Goal: Browse casually: Explore the website without a specific task or goal

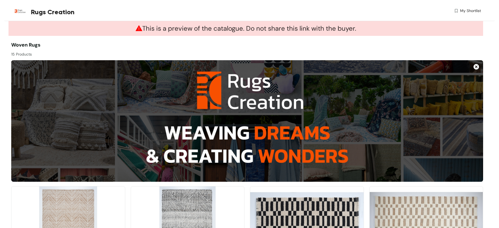
click at [157, 186] on img at bounding box center [188, 229] width 114 height 86
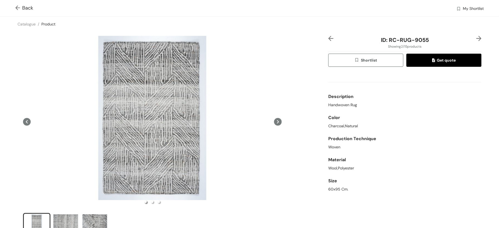
drag, startPoint x: 157, startPoint y: 145, endPoint x: 292, endPoint y: 30, distance: 177.2
click at [291, 30] on div "Catalogue / Product /" at bounding box center [249, 24] width 499 height 15
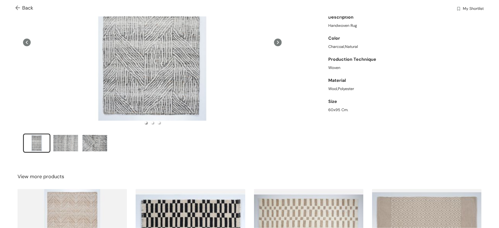
scroll to position [43, 0]
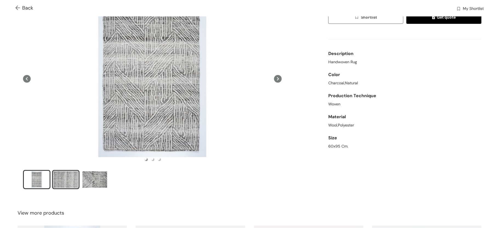
click at [65, 179] on div "slide item 2" at bounding box center [65, 179] width 25 height 16
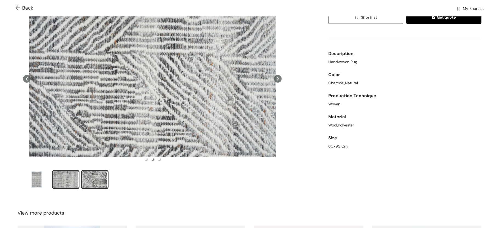
click at [91, 179] on div "slide item 3" at bounding box center [94, 179] width 25 height 16
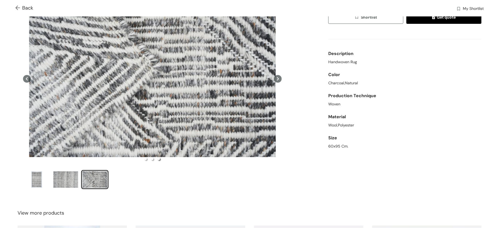
scroll to position [0, 0]
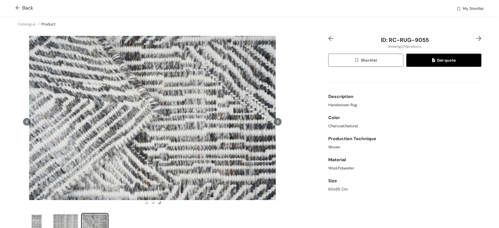
click at [328, 36] on img at bounding box center [330, 38] width 5 height 5
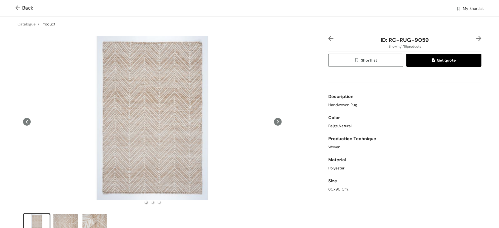
click at [328, 38] on img at bounding box center [330, 38] width 5 height 5
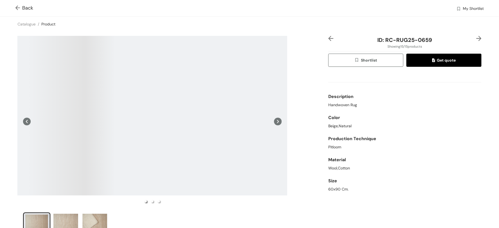
click at [24, 7] on span "Back" at bounding box center [24, 7] width 18 height 7
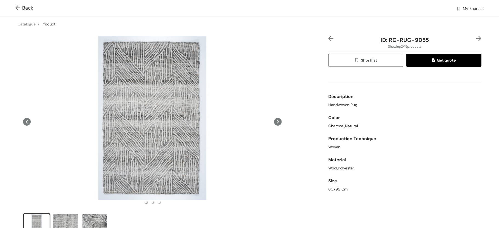
click at [19, 7] on img at bounding box center [18, 8] width 7 height 6
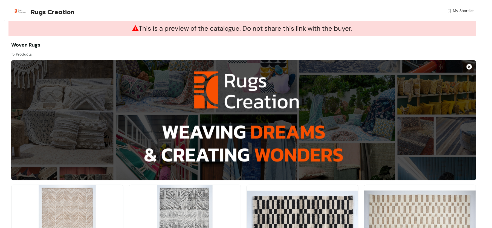
scroll to position [76, 0]
